Goal: Transaction & Acquisition: Purchase product/service

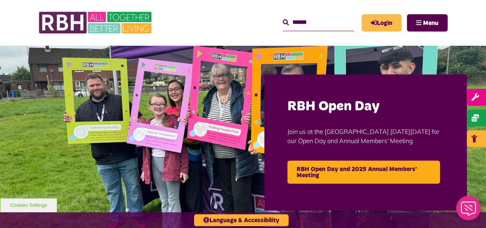
click at [382, 20] on link "Login" at bounding box center [382, 22] width 40 height 17
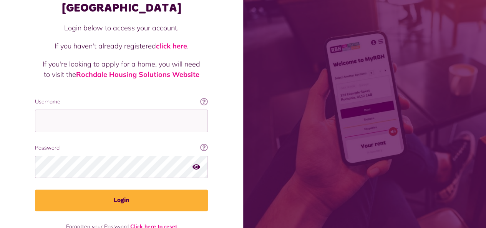
scroll to position [67, 0]
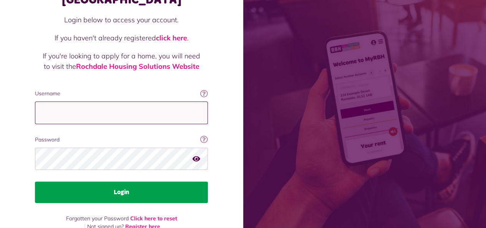
type input "**********"
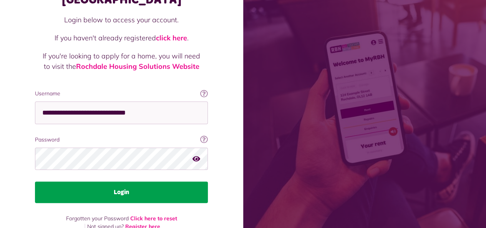
drag, startPoint x: 112, startPoint y: 179, endPoint x: 111, endPoint y: 166, distance: 12.8
click at [112, 181] on button "Login" at bounding box center [121, 192] width 173 height 22
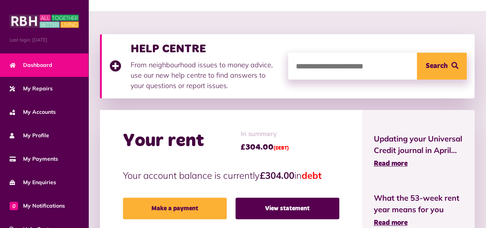
scroll to position [154, 0]
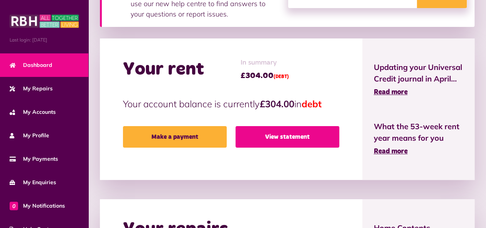
click at [265, 135] on link "View statement" at bounding box center [288, 137] width 104 height 22
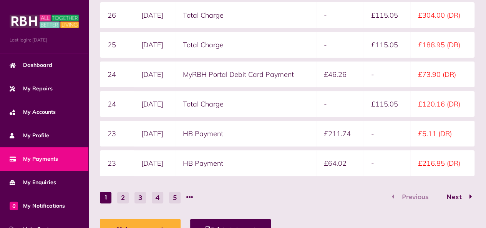
scroll to position [182, 0]
click at [459, 194] on span "Next" at bounding box center [454, 196] width 27 height 7
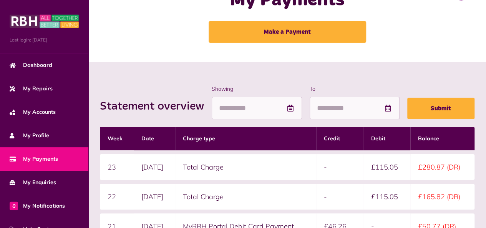
scroll to position [0, 0]
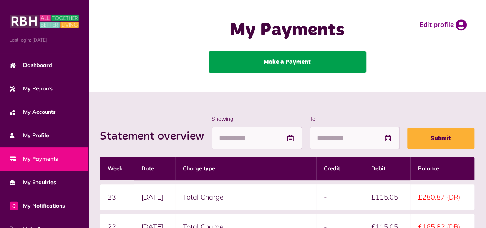
click at [293, 61] on link "Make a Payment" at bounding box center [288, 62] width 158 height 22
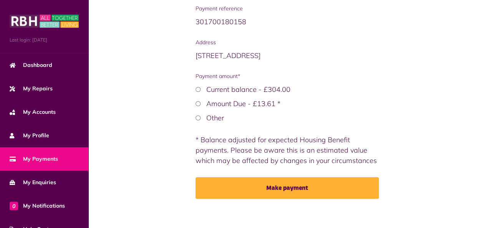
scroll to position [168, 0]
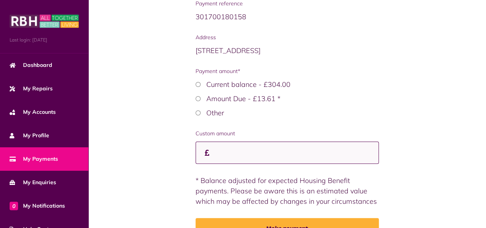
click at [243, 148] on input "Custom amount" at bounding box center [288, 152] width 184 height 23
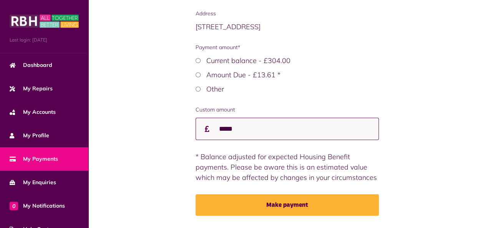
scroll to position [214, 0]
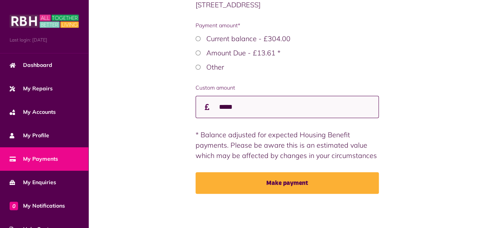
type input "*****"
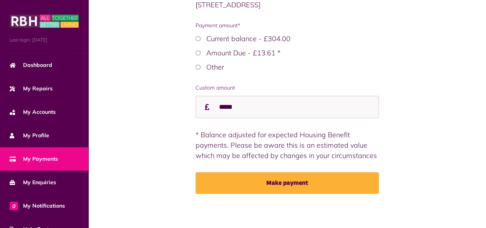
click at [234, 181] on button "Make payment" at bounding box center [288, 183] width 184 height 22
